Goal: Task Accomplishment & Management: Complete application form

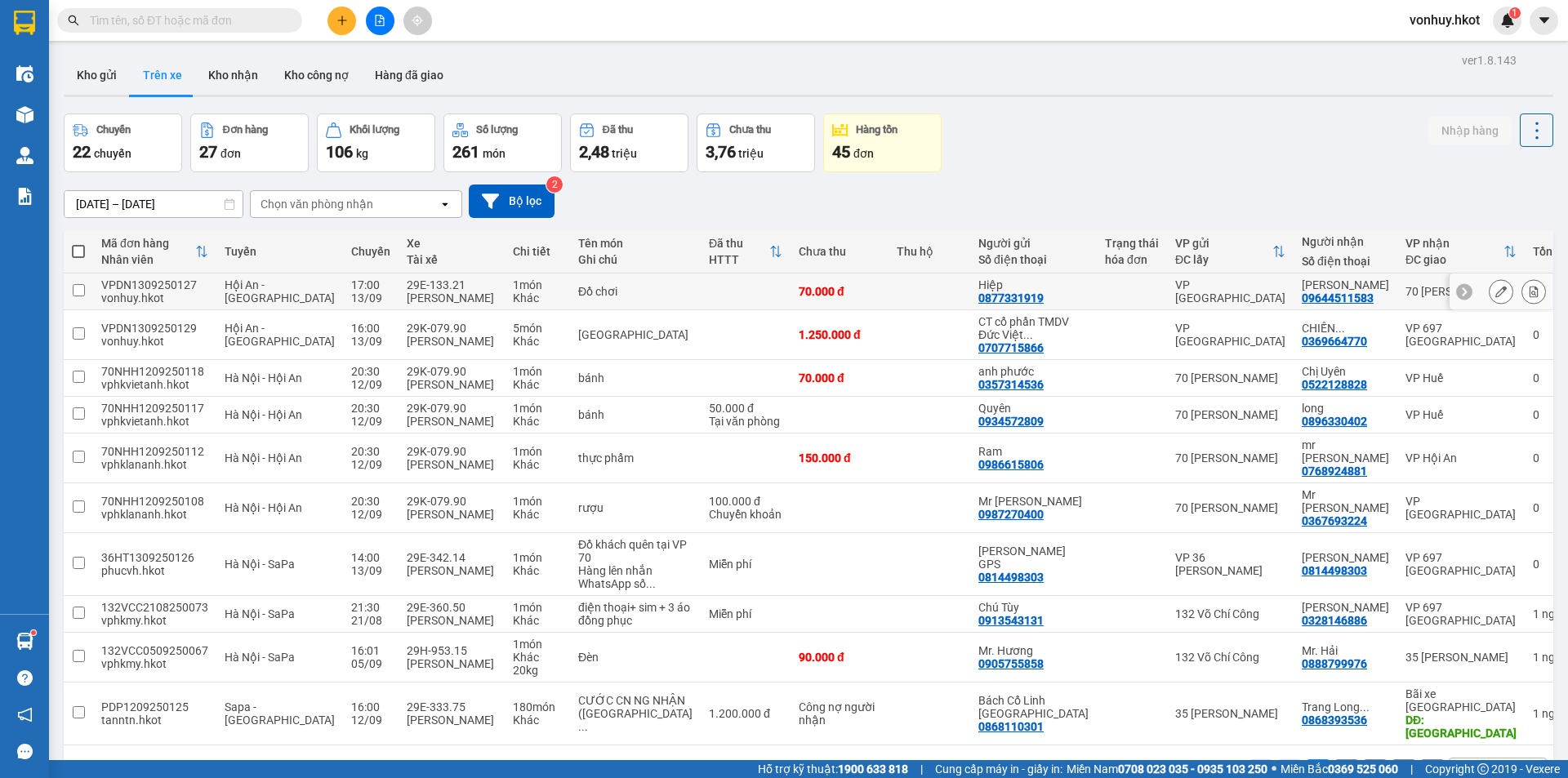
click at [1495, 296] on icon at bounding box center [1501, 292] width 12 height 12
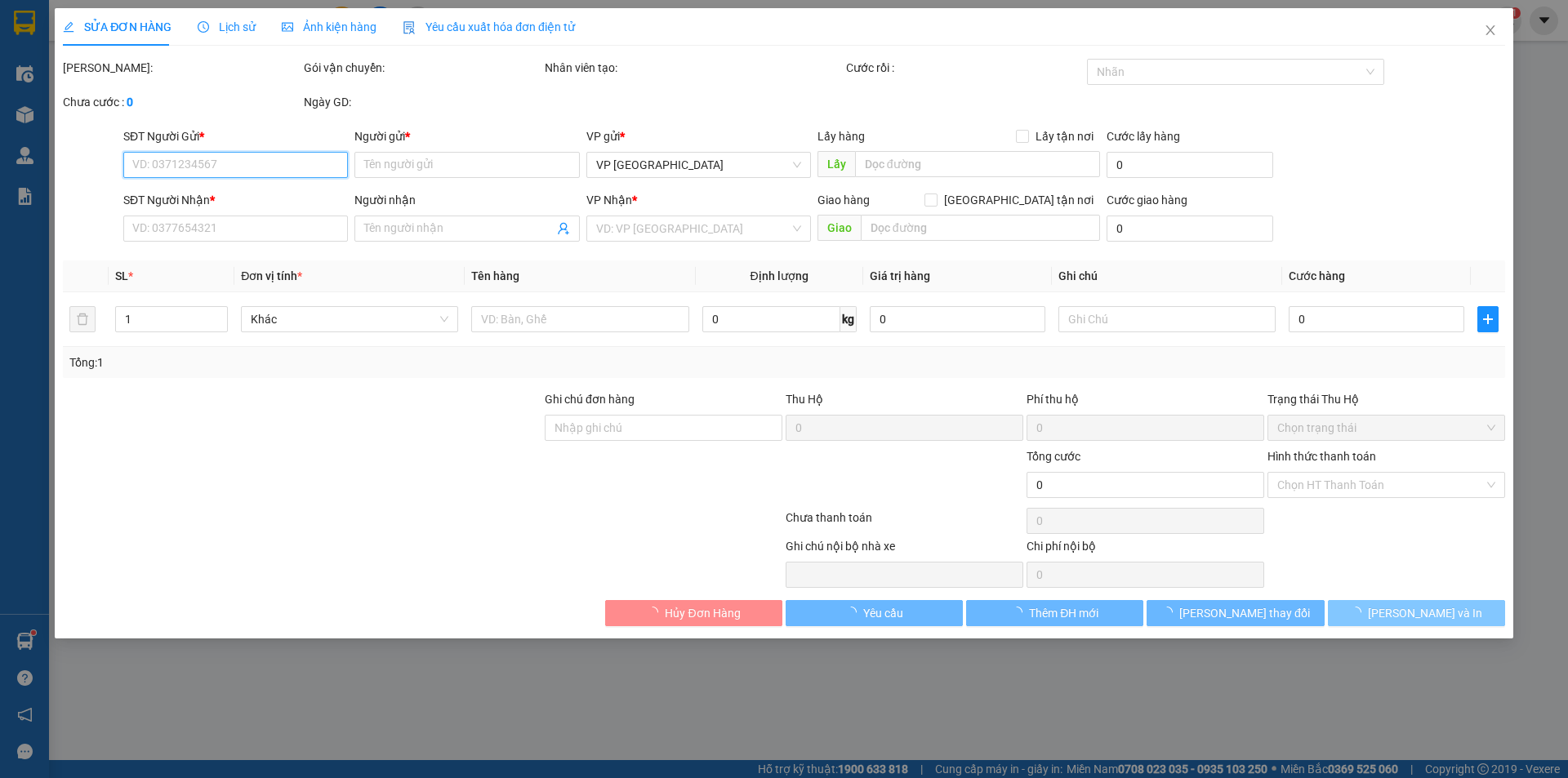
type input "0877331919"
type input "Hiệp"
type input "09644511583"
type input "[PERSON_NAME]"
type input "70.000"
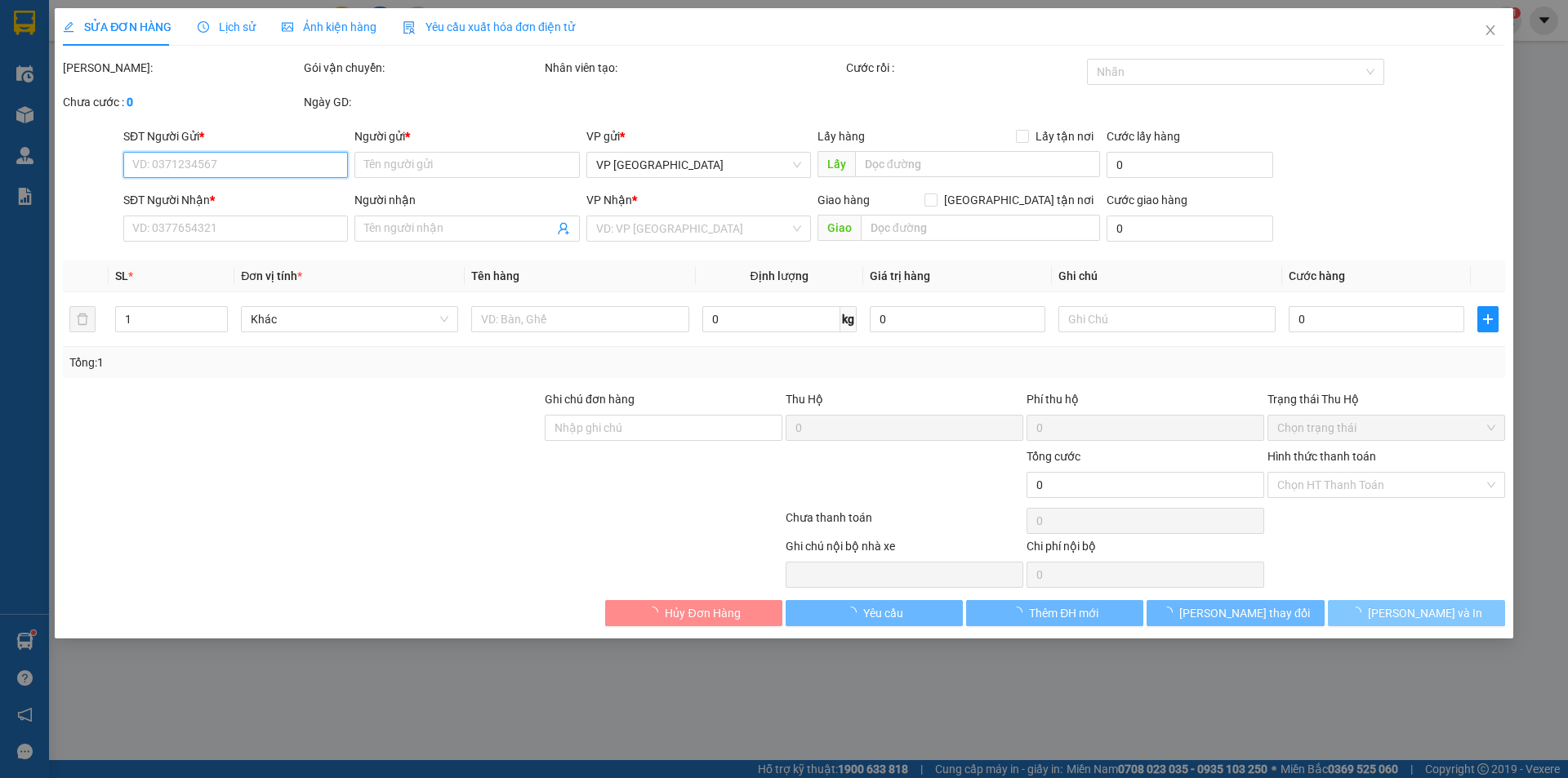
type input "70.000"
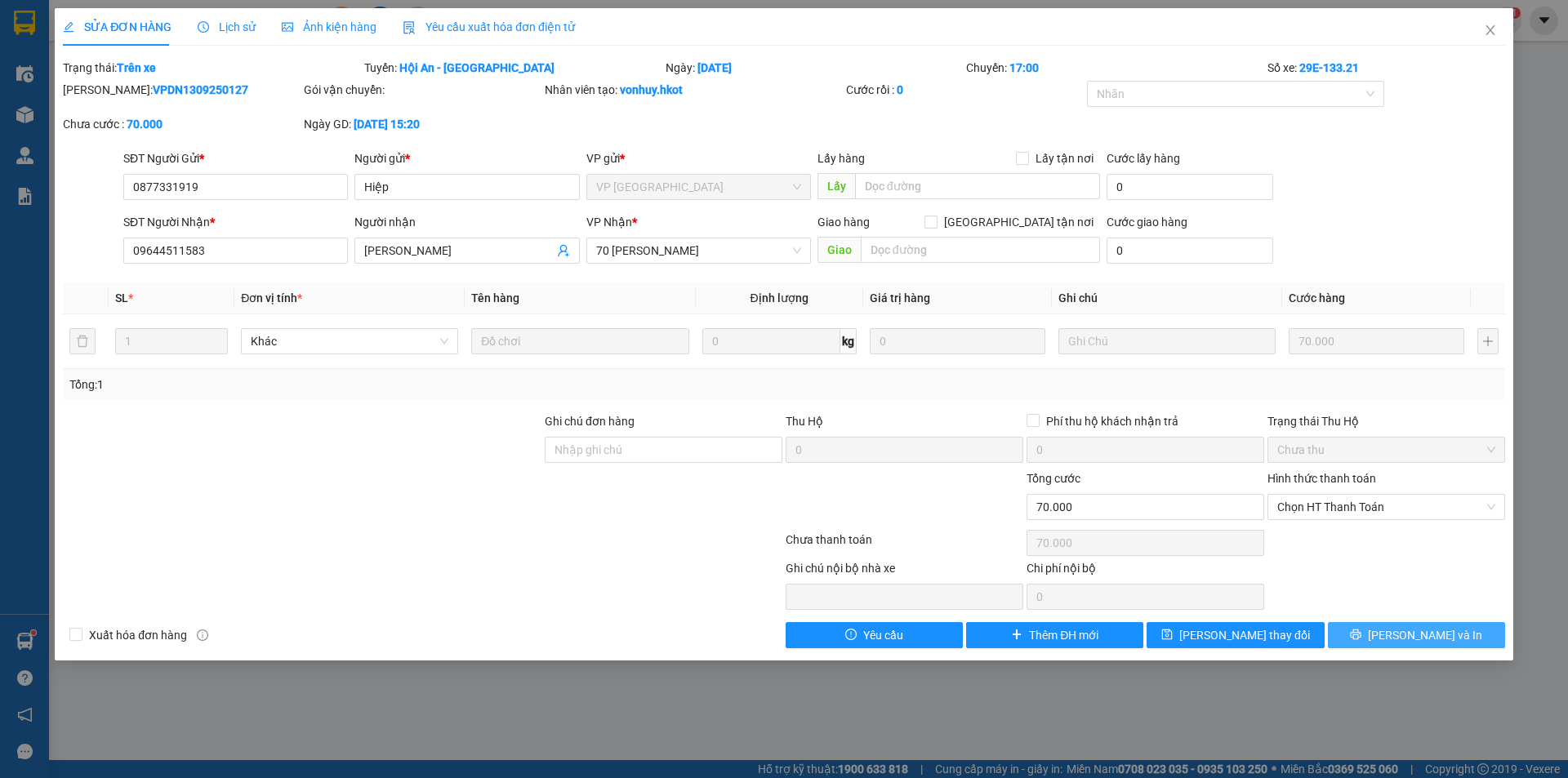
click at [1417, 636] on span "[PERSON_NAME] và In" at bounding box center [1425, 635] width 114 height 18
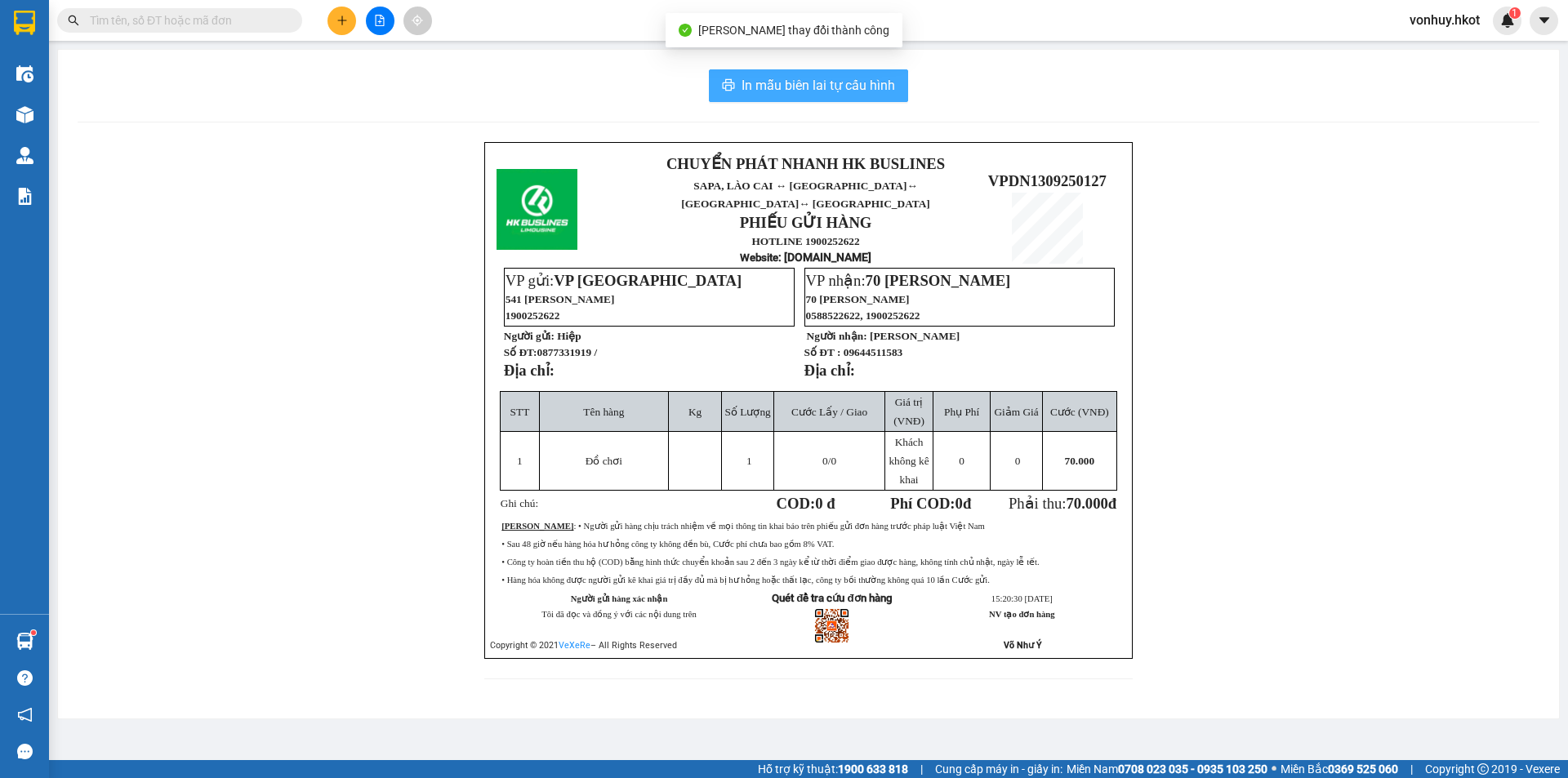
click at [794, 88] on span "In mẫu biên lai tự cấu hình" at bounding box center [818, 86] width 153 height 20
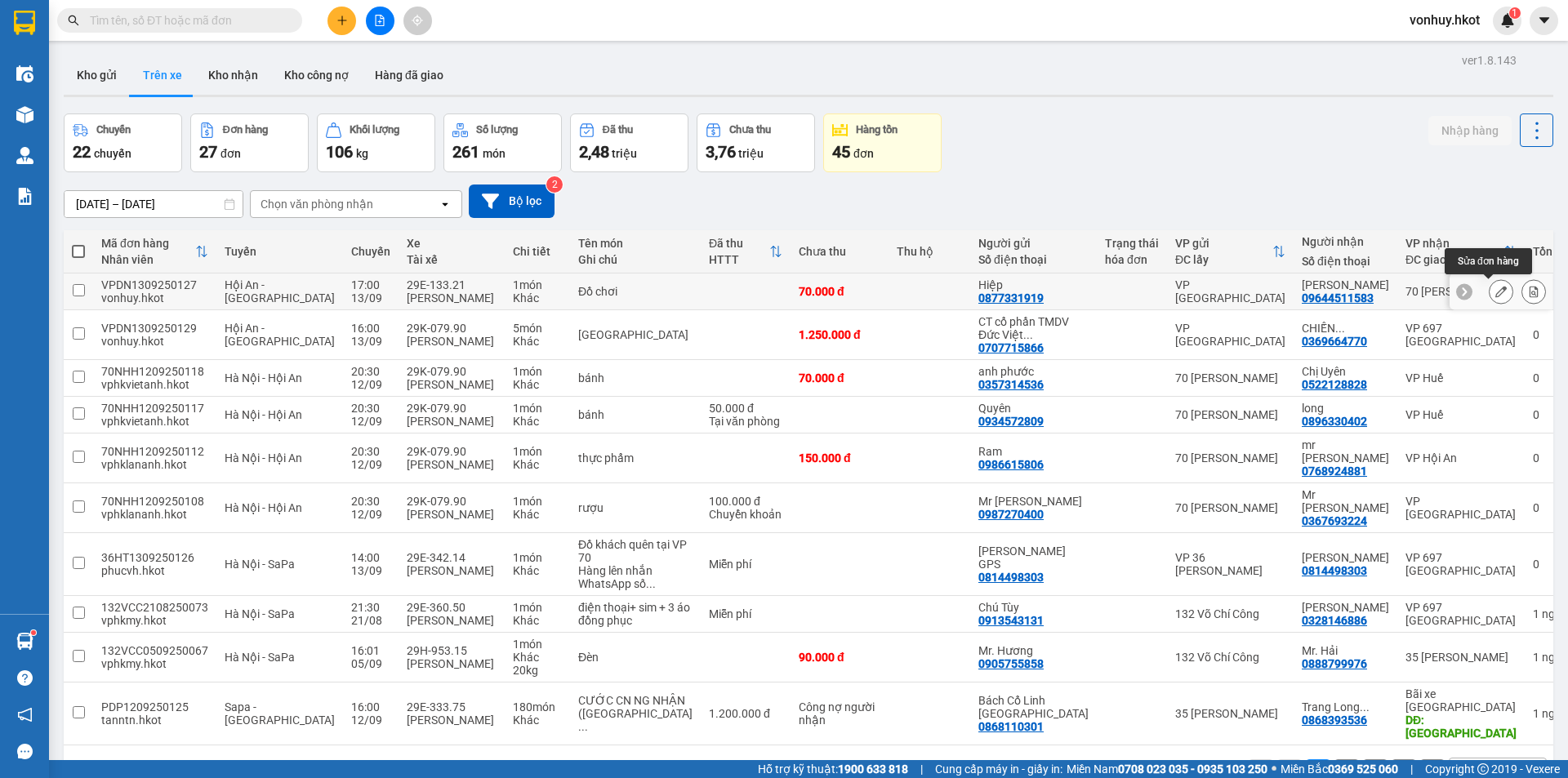
click at [1489, 297] on button at bounding box center [1500, 292] width 23 height 29
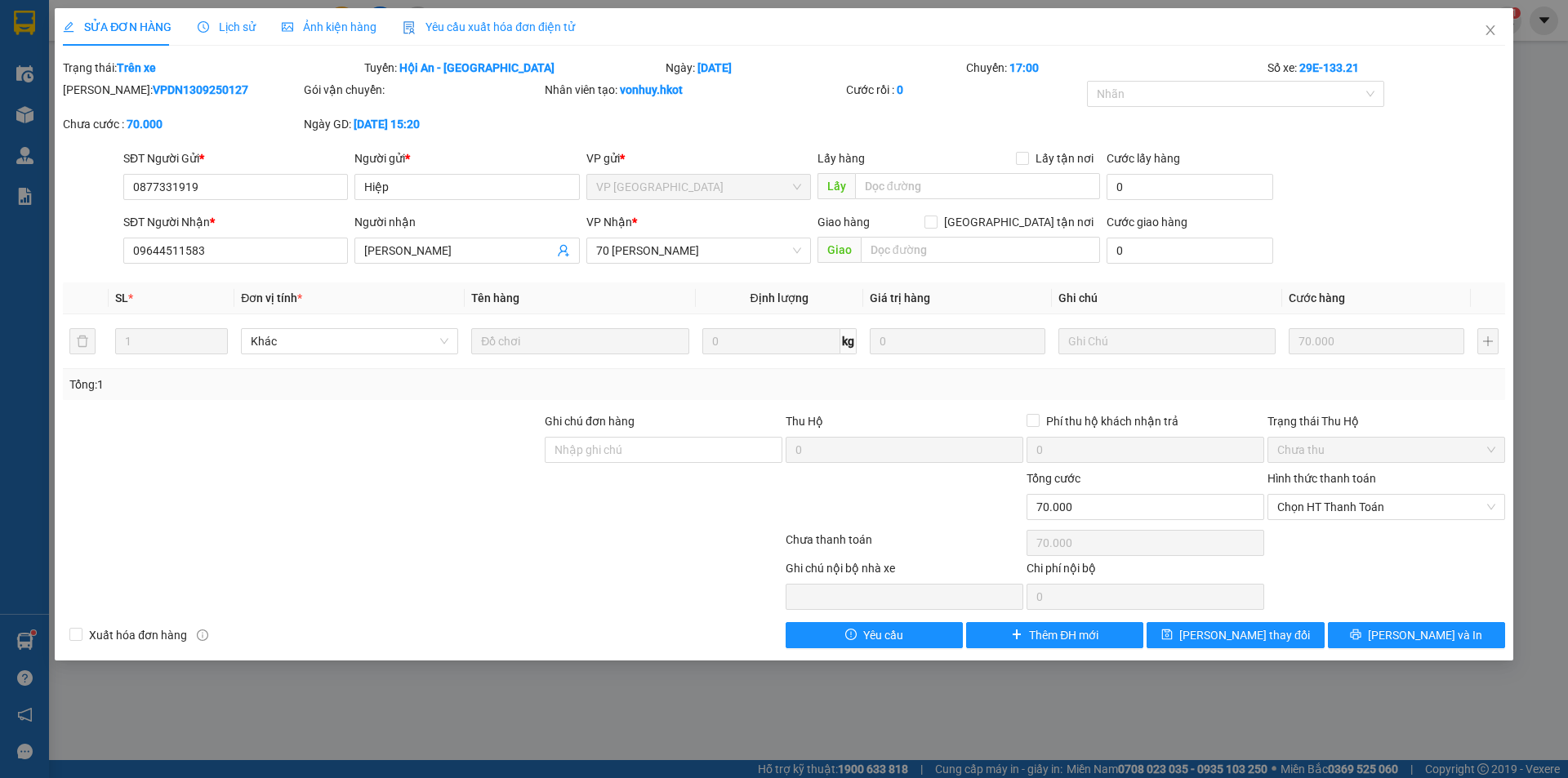
type input "0877331919"
type input "Hiệp"
type input "09644511583"
type input "[PERSON_NAME]"
type input "70.000"
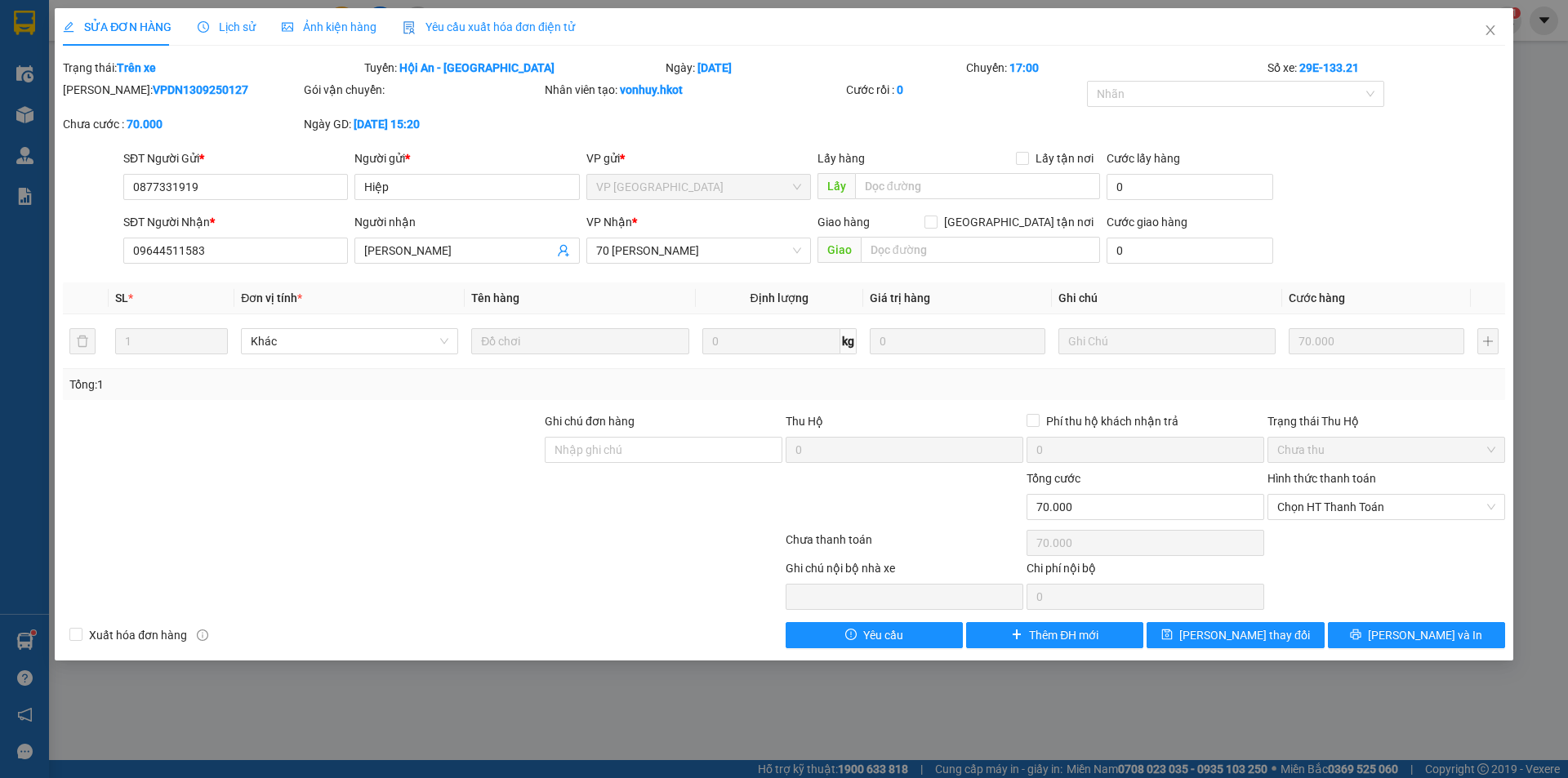
type input "70.000"
click at [1393, 629] on button "[PERSON_NAME] và In" at bounding box center [1415, 635] width 177 height 26
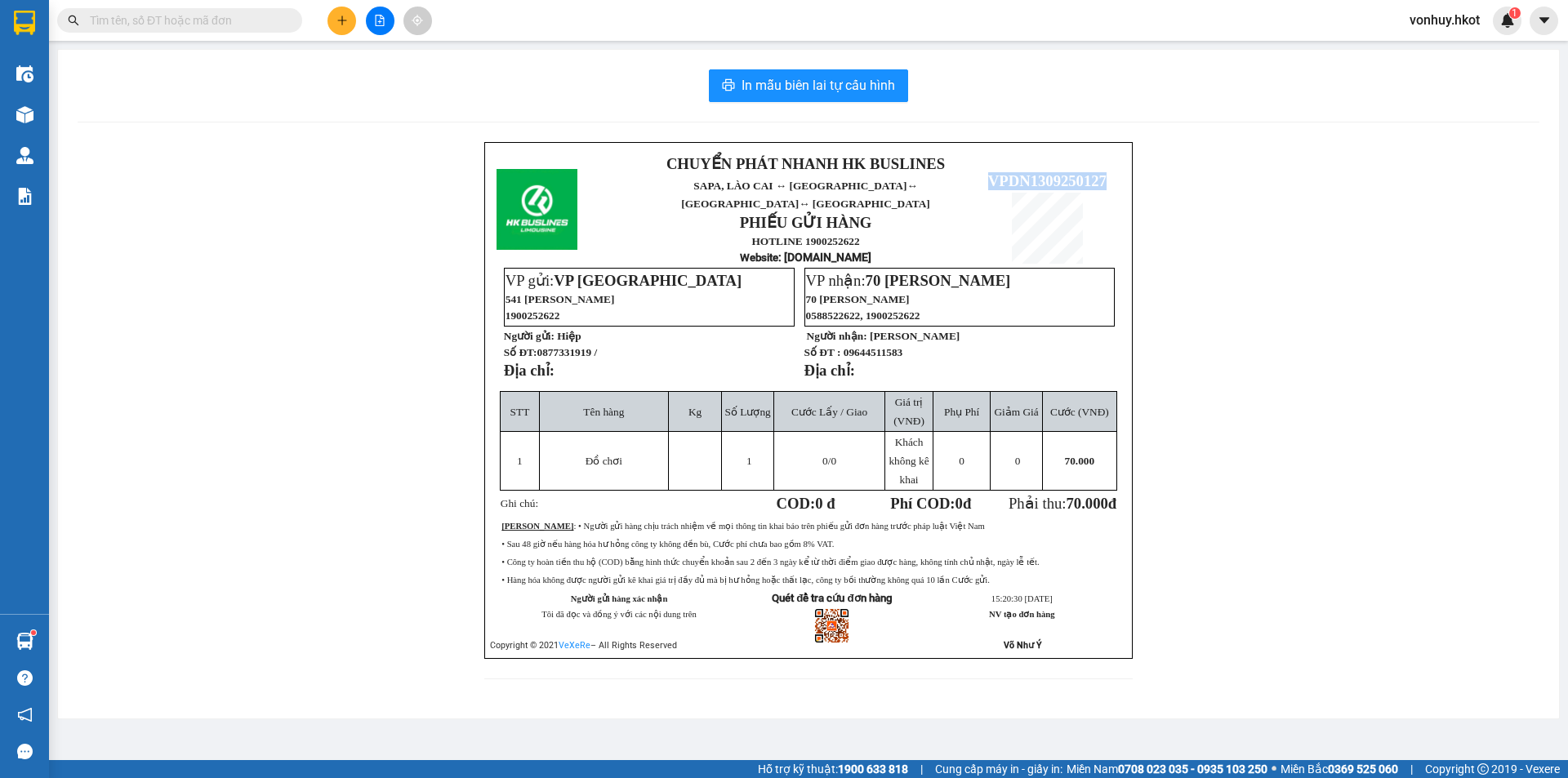
drag, startPoint x: 987, startPoint y: 172, endPoint x: 1104, endPoint y: 169, distance: 117.0
click at [1105, 172] on span "VPDN1309250127" at bounding box center [1046, 180] width 118 height 17
copy span "VPDN1309250127"
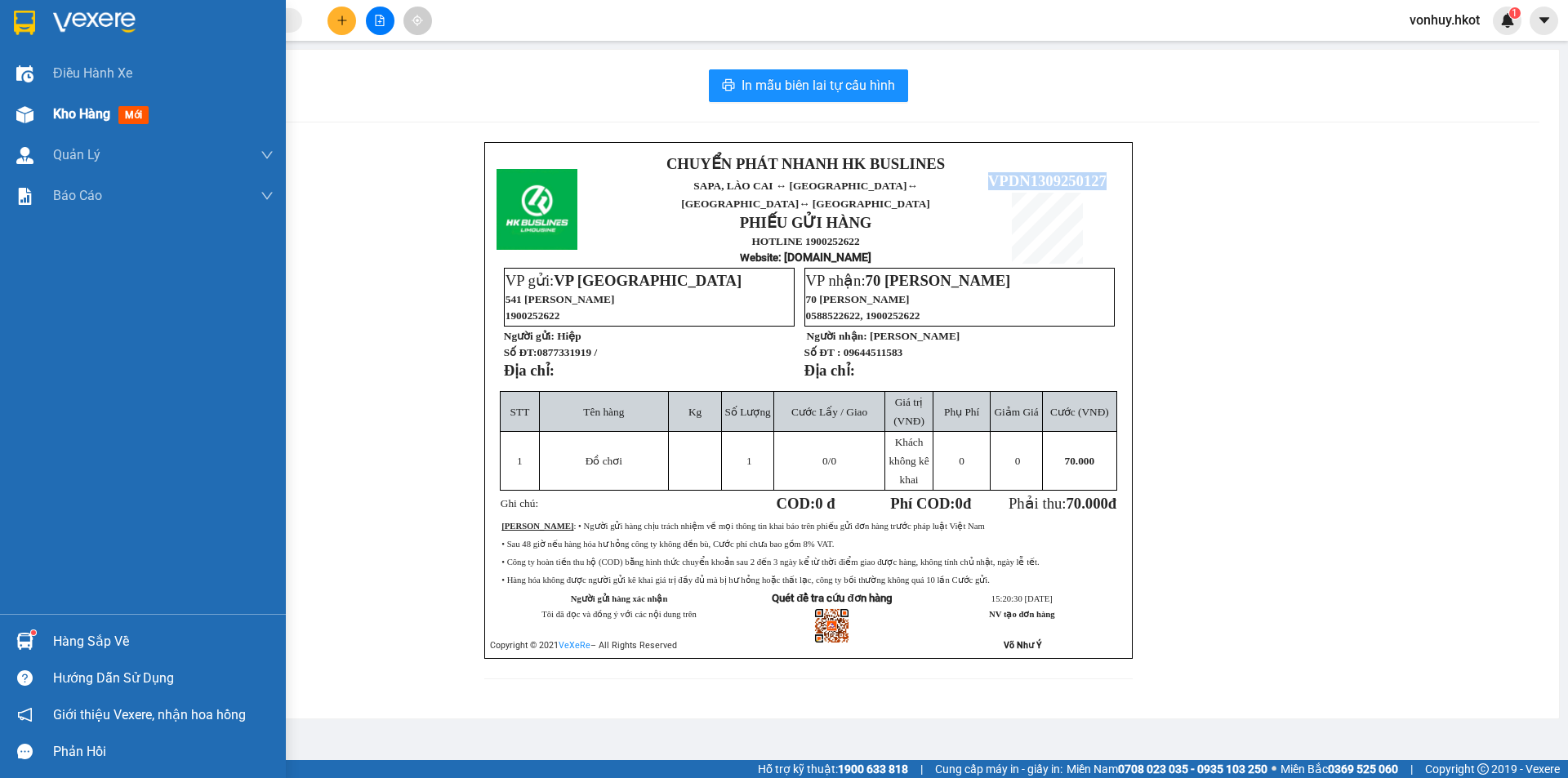
click at [23, 117] on img at bounding box center [24, 115] width 17 height 17
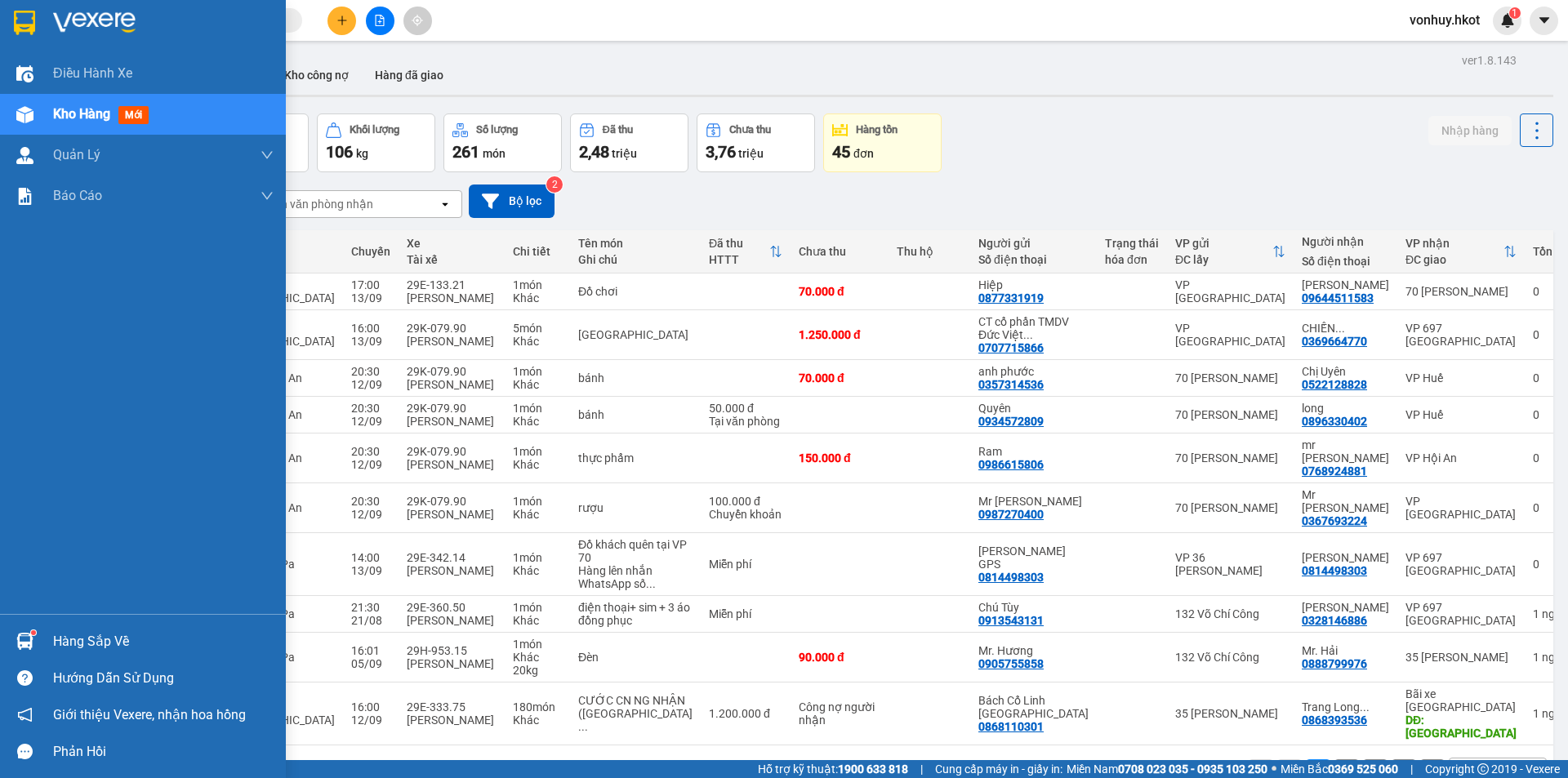
click at [86, 117] on span "Kho hàng" at bounding box center [81, 114] width 57 height 16
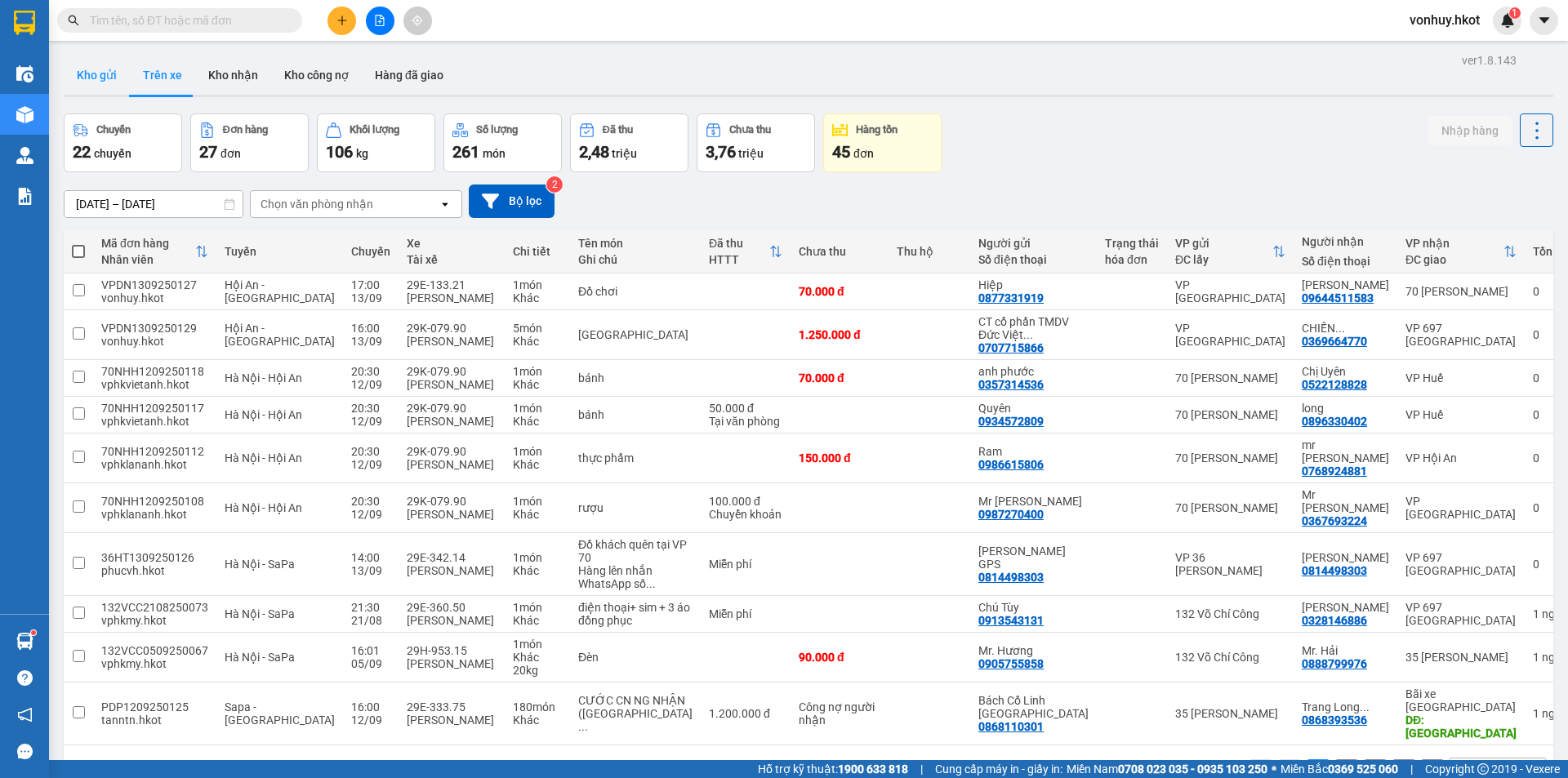
click at [111, 68] on button "Kho gửi" at bounding box center [96, 75] width 66 height 39
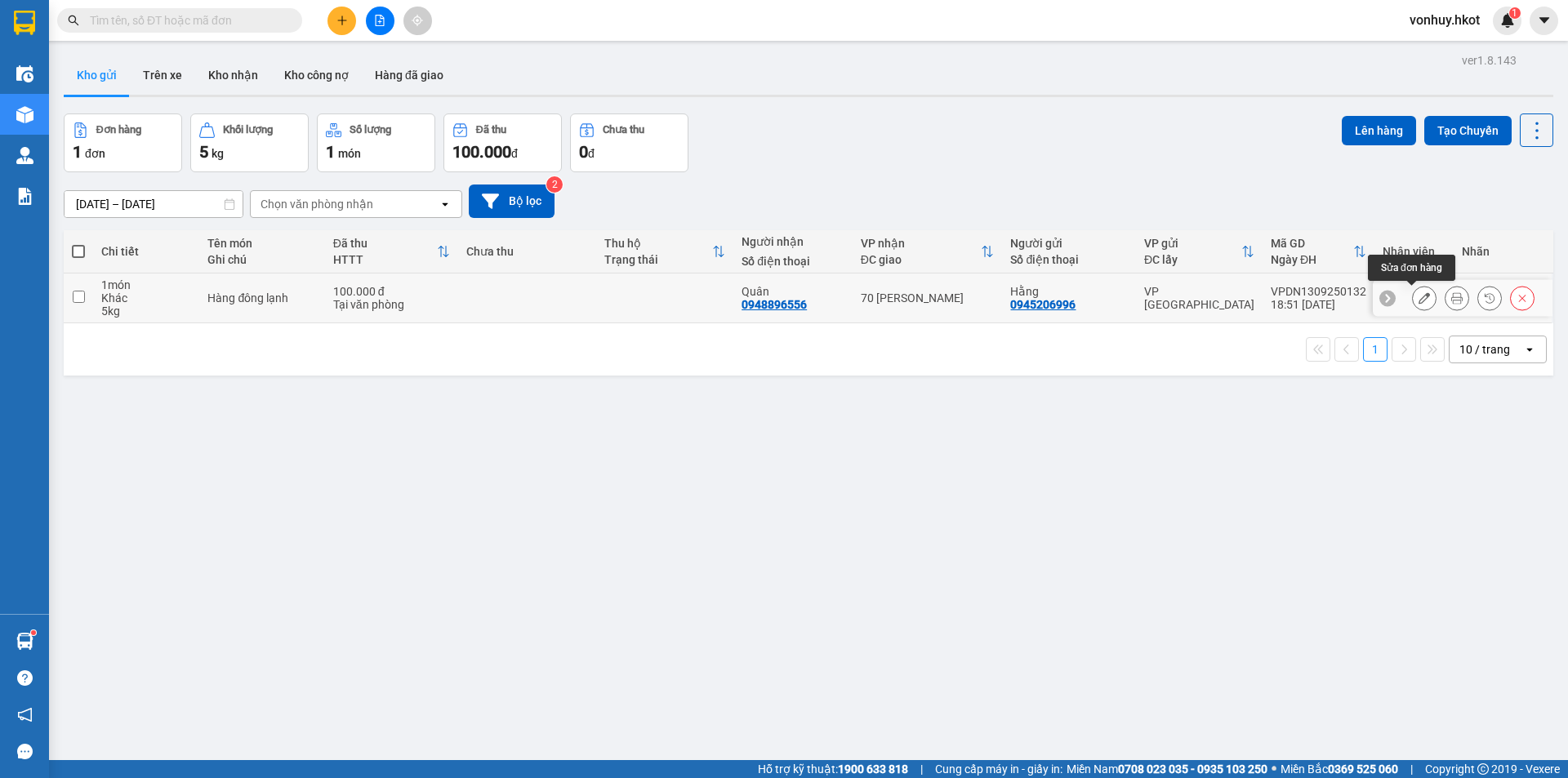
click at [1446, 303] on button at bounding box center [1456, 298] width 23 height 29
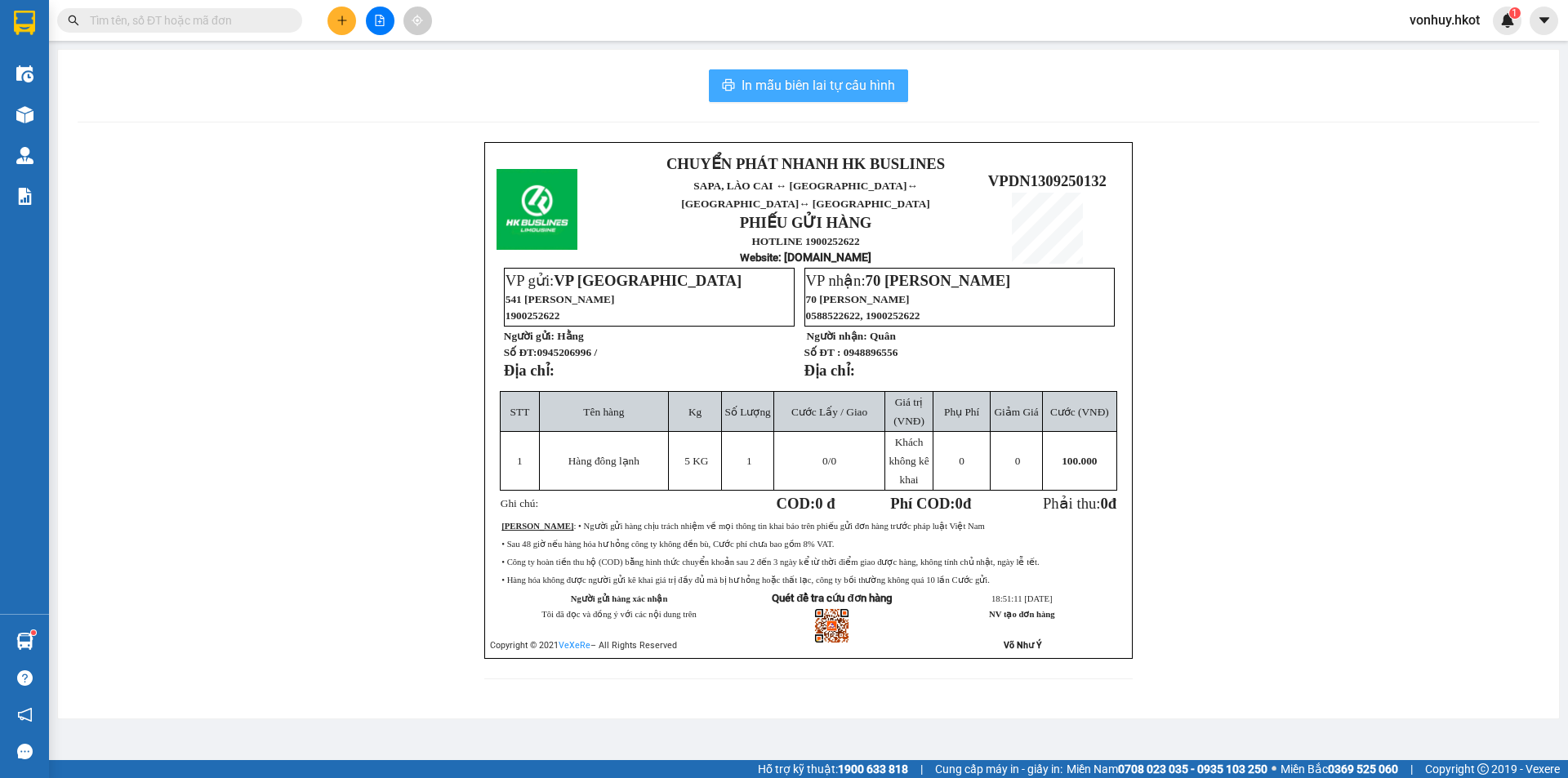
click at [813, 75] on button "In mẫu biên lai tự cấu hình" at bounding box center [808, 86] width 200 height 33
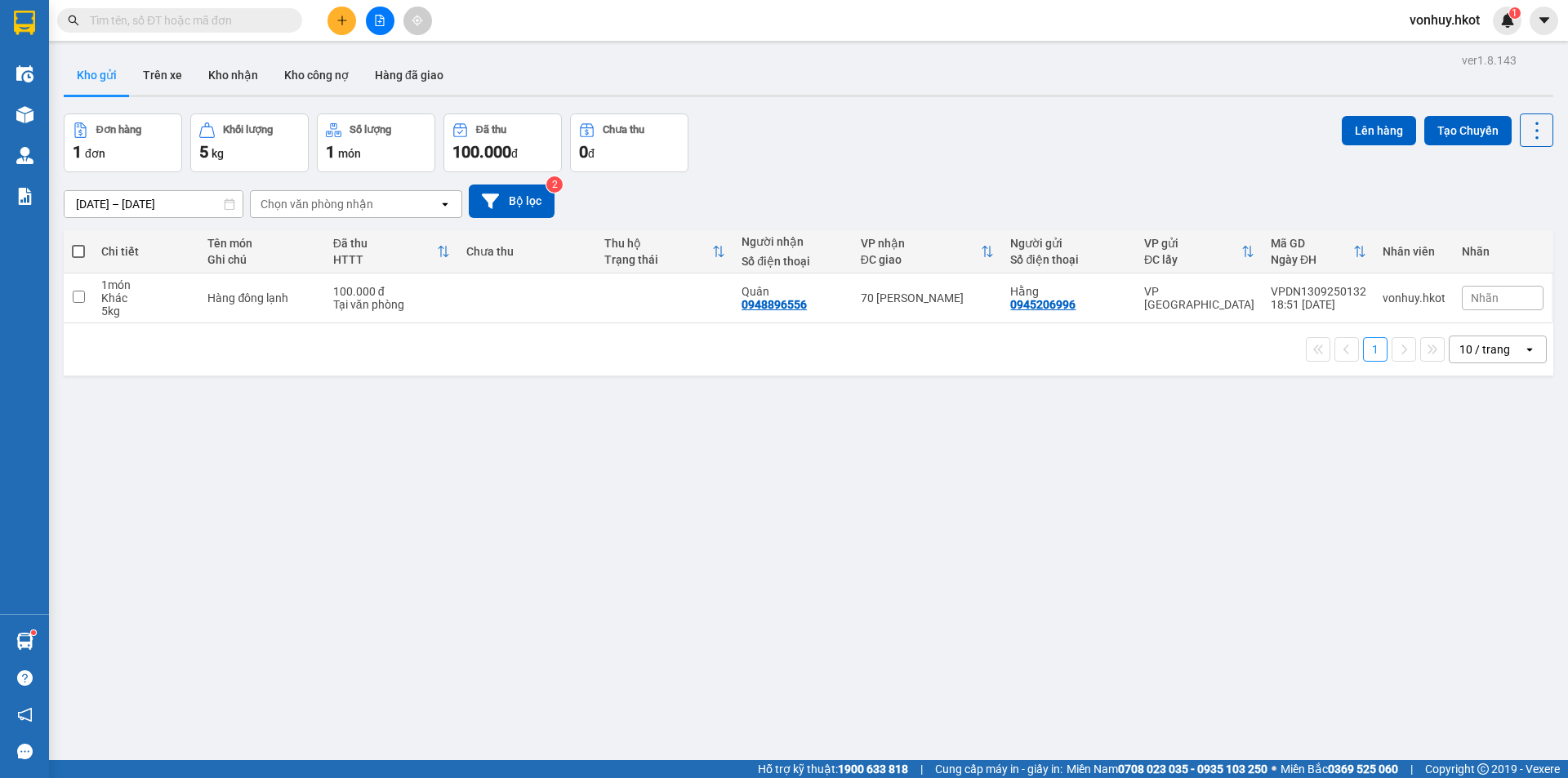
click at [615, 589] on div "ver 1.8.143 Kho gửi Trên xe Kho nhận Kho công nợ Hàng đã giao Đơn hàng 1 đơn Kh…" at bounding box center [808, 438] width 1503 height 778
click at [218, 439] on div "ver 1.8.143 Kho gửi Trên xe Kho nhận Kho công nợ Hàng đã giao Đơn hàng 1 đơn Kh…" at bounding box center [808, 438] width 1503 height 778
click at [146, 29] on span at bounding box center [179, 20] width 245 height 24
click at [146, 22] on input "text" at bounding box center [186, 20] width 193 height 18
paste input "[PHONE_NUMBER]"
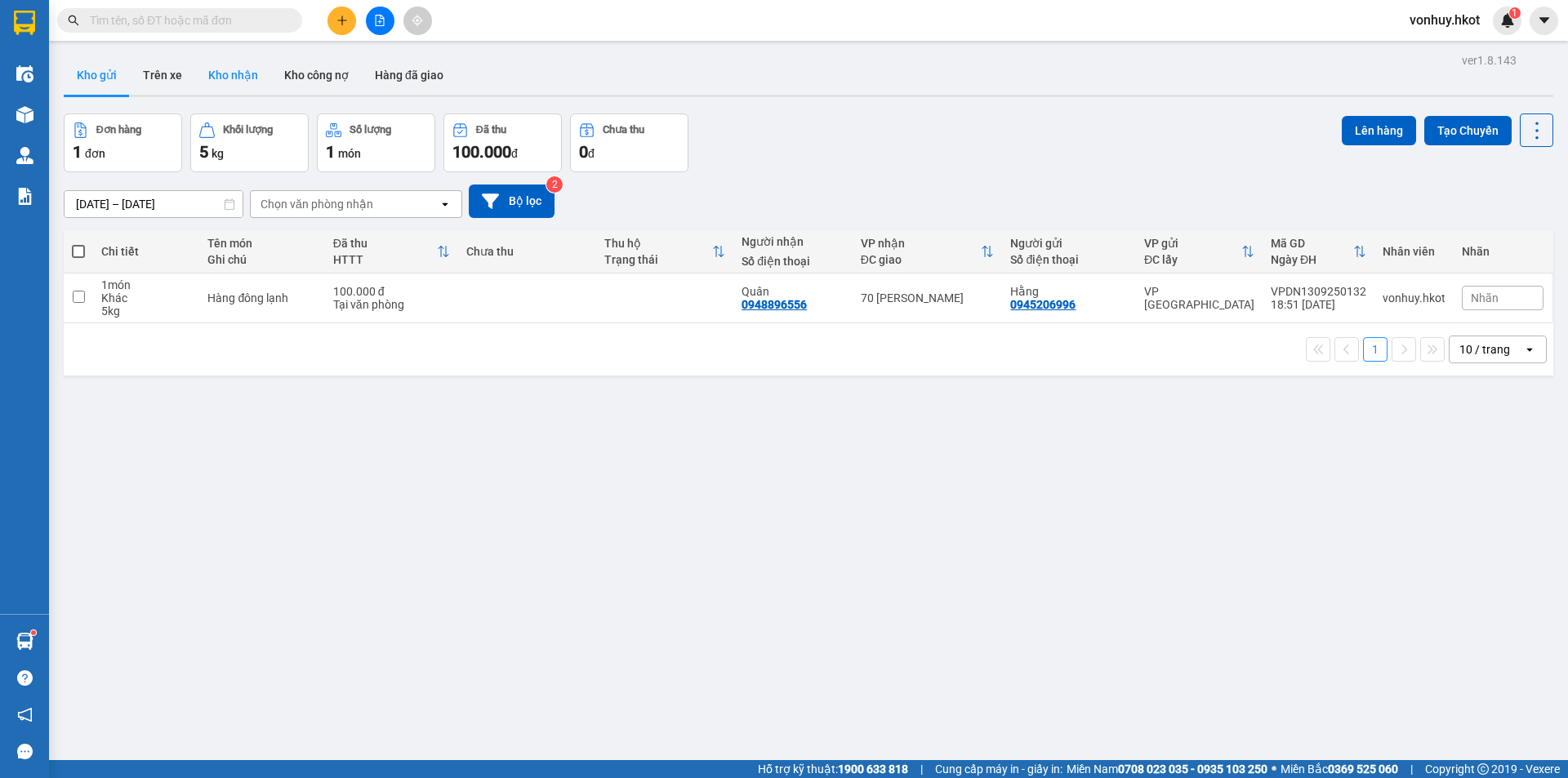
type input "[PHONE_NUMBER]"
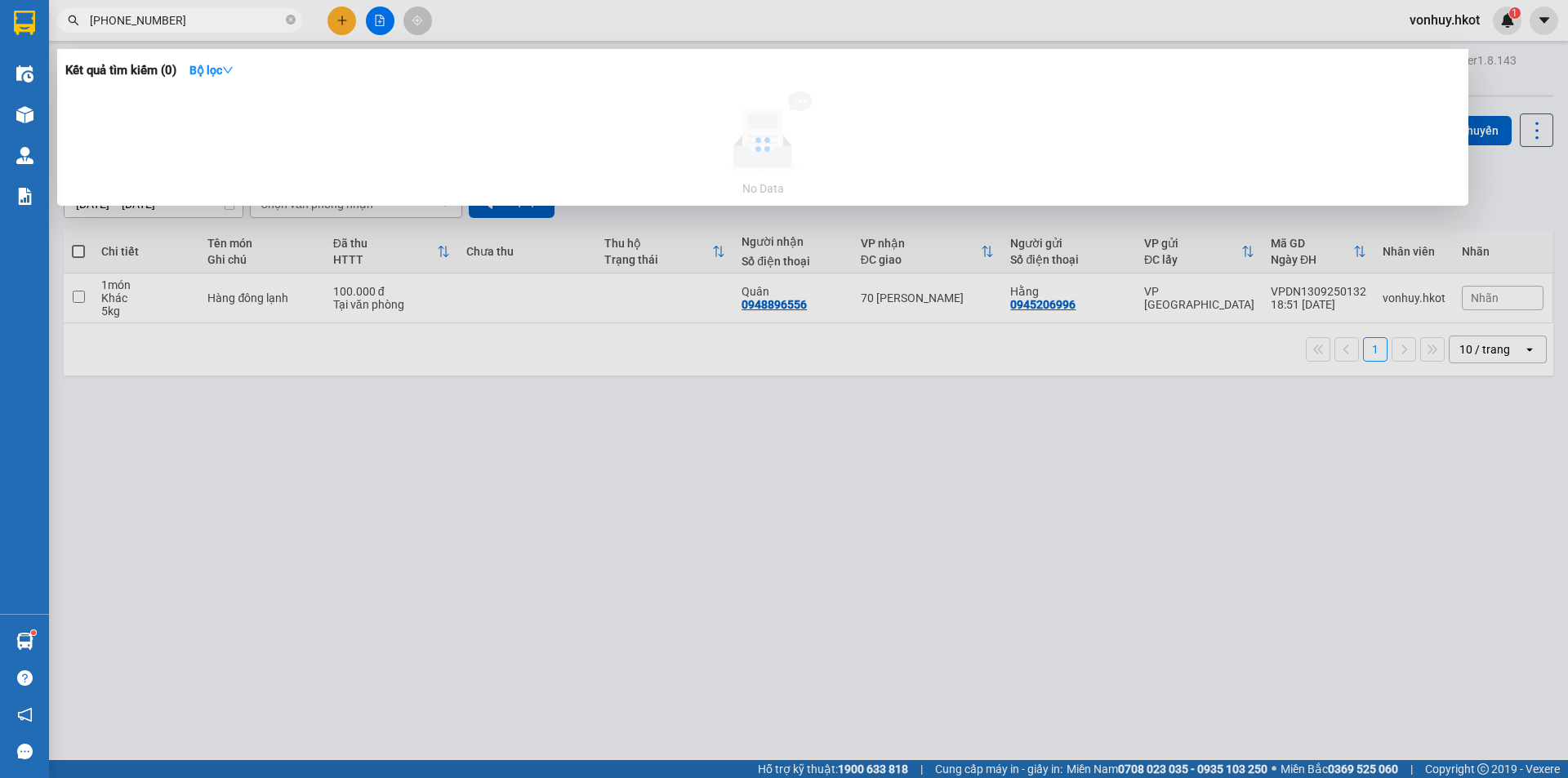
click at [96, 15] on input "[PHONE_NUMBER]" at bounding box center [186, 20] width 193 height 18
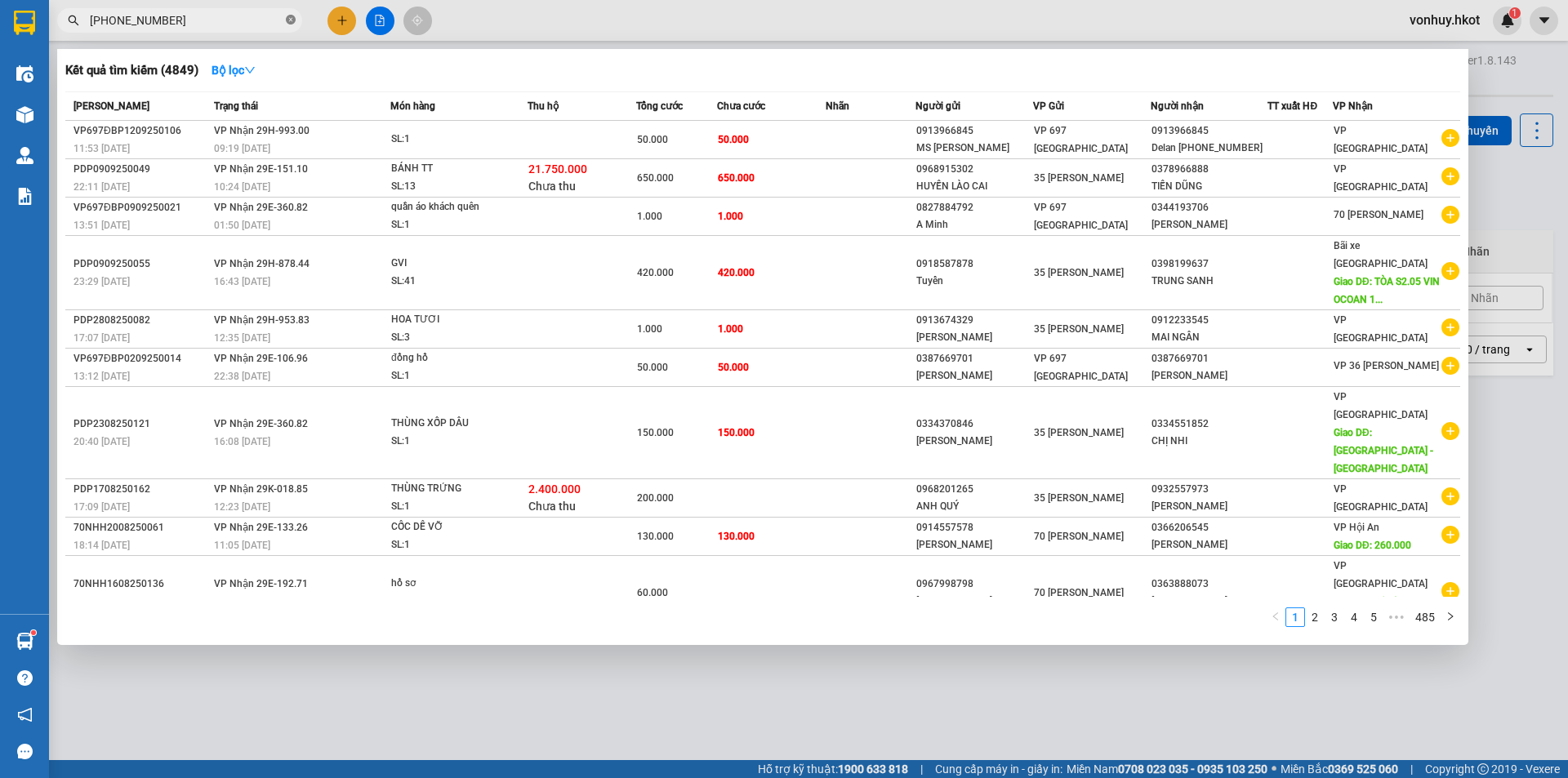
click at [289, 24] on icon "close-circle" at bounding box center [291, 20] width 10 height 10
